Goal: Task Accomplishment & Management: Manage account settings

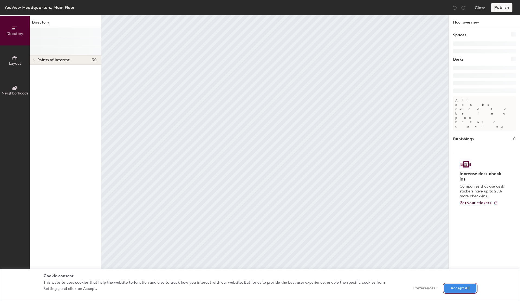
click at [466, 289] on button "Accept All" at bounding box center [460, 288] width 33 height 9
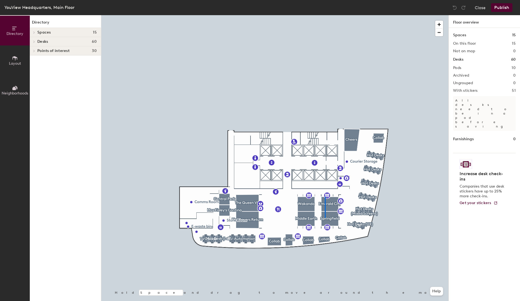
click at [325, 15] on div at bounding box center [274, 15] width 347 height 0
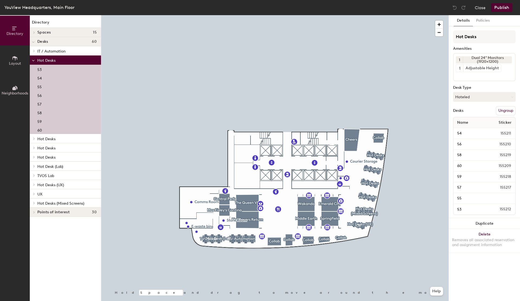
click at [330, 15] on div at bounding box center [274, 15] width 347 height 0
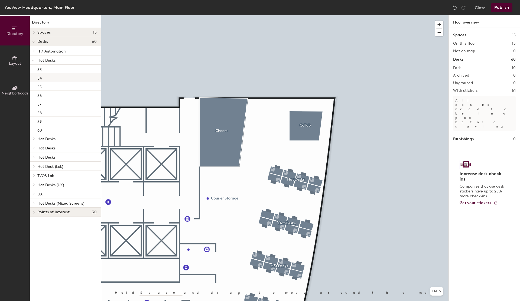
click at [44, 76] on div "54" at bounding box center [65, 77] width 71 height 9
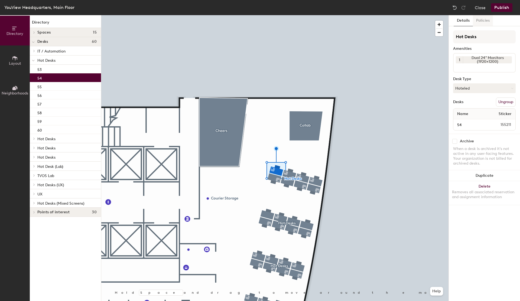
click at [486, 24] on button "Policies" at bounding box center [483, 20] width 20 height 11
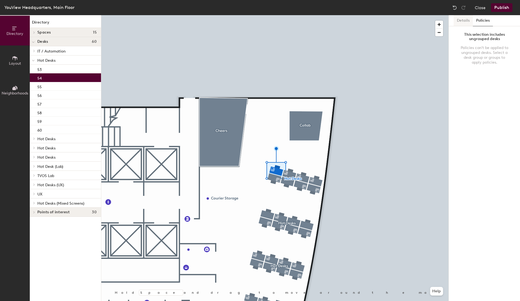
click at [467, 23] on button "Details" at bounding box center [463, 20] width 19 height 11
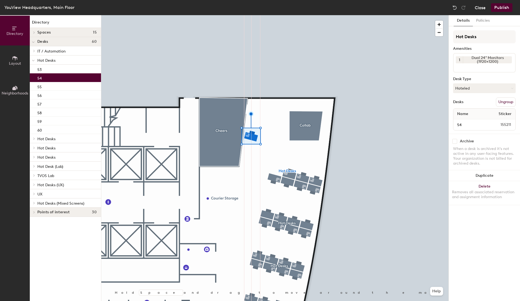
click at [480, 7] on button "Close" at bounding box center [480, 7] width 11 height 9
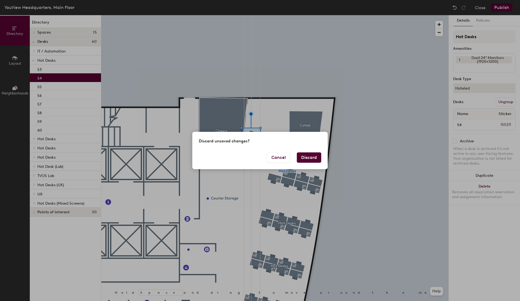
click at [311, 156] on button "Discard" at bounding box center [309, 158] width 24 height 10
